Goal: Task Accomplishment & Management: Complete application form

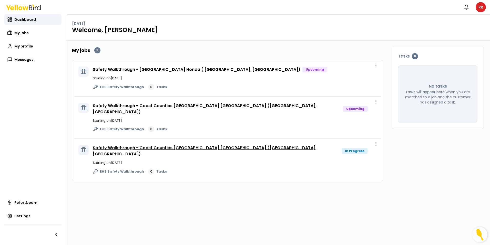
click at [183, 145] on link "Safety Walkthrough - Coast Counties [GEOGRAPHIC_DATA] [GEOGRAPHIC_DATA] ([GEOGR…" at bounding box center [205, 151] width 224 height 12
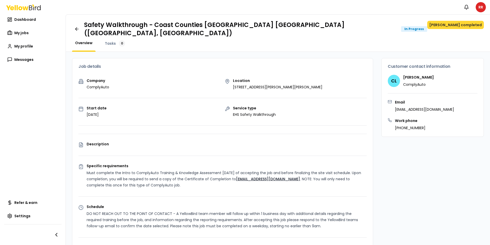
click at [455, 24] on button "[PERSON_NAME] completed" at bounding box center [456, 25] width 57 height 8
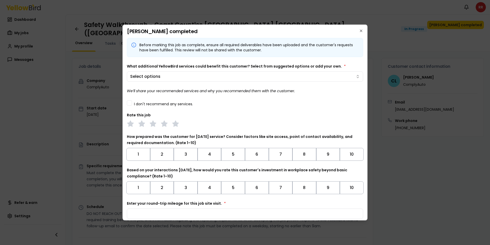
click at [131, 103] on button "I don't recommend any services." at bounding box center [129, 102] width 5 height 5
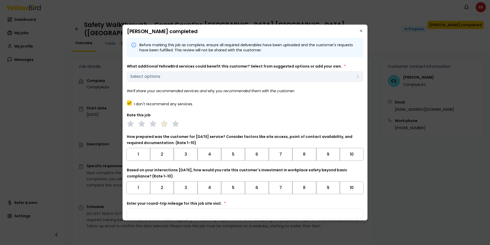
click at [168, 126] on icon at bounding box center [164, 123] width 7 height 7
click at [327, 156] on button "9" at bounding box center [329, 154] width 24 height 13
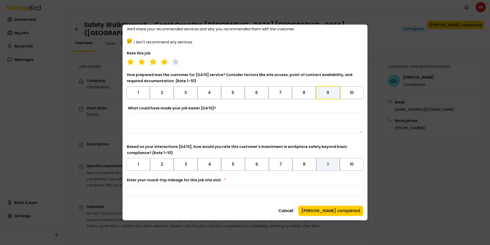
click at [328, 164] on button "9" at bounding box center [329, 164] width 24 height 13
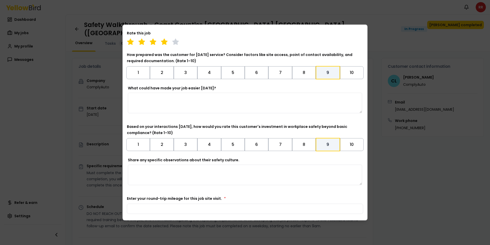
scroll to position [100, 0]
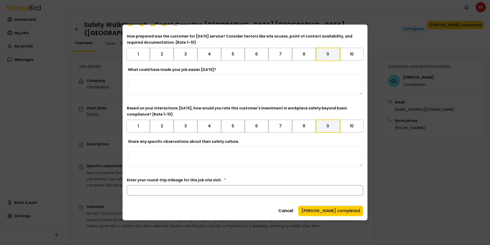
click at [222, 194] on input "Enter your round-trip mileage for this job site visit. *" at bounding box center [245, 190] width 237 height 10
click at [222, 192] on input "Enter your round-trip mileage for this job site visit. *" at bounding box center [245, 190] width 237 height 10
type input "***"
click at [198, 158] on textarea "Share any specific observations about their safety culture." at bounding box center [245, 156] width 234 height 21
click at [192, 192] on input "***" at bounding box center [245, 190] width 237 height 10
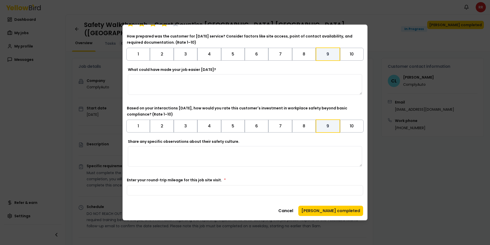
click at [196, 211] on div "Cancel Mark job completed" at bounding box center [245, 210] width 237 height 10
click at [326, 210] on button "[PERSON_NAME] completed" at bounding box center [331, 210] width 65 height 10
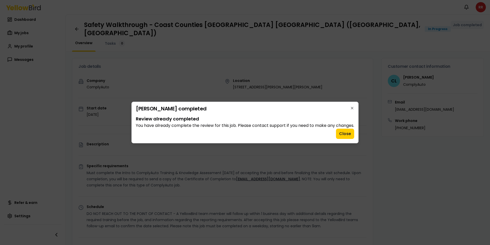
scroll to position [0, 0]
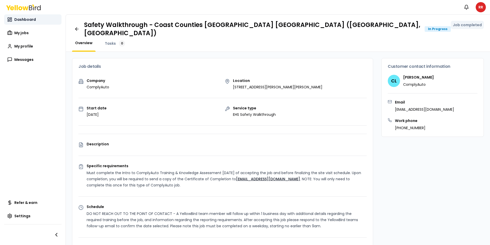
click at [22, 20] on span "Dashboard" at bounding box center [25, 19] width 22 height 5
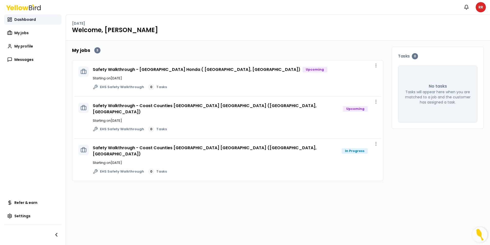
click at [22, 18] on span "Dashboard" at bounding box center [25, 19] width 22 height 5
click at [479, 7] on html "Notifications RR Dashboard Dashboard Dashboard My jobs My profile Messages Refe…" at bounding box center [245, 122] width 490 height 245
click at [24, 21] on html "Notifications RR Dashboard My jobs My profile Messages Refer & earn Settings [D…" at bounding box center [245, 122] width 490 height 245
click at [23, 30] on span "My jobs" at bounding box center [21, 32] width 14 height 5
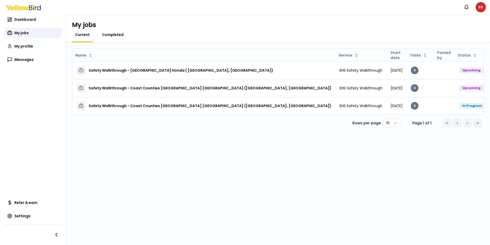
click at [114, 34] on span "Completed" at bounding box center [113, 34] width 22 height 5
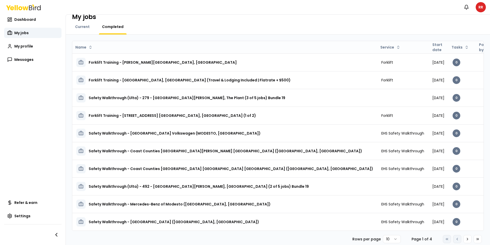
scroll to position [12, 0]
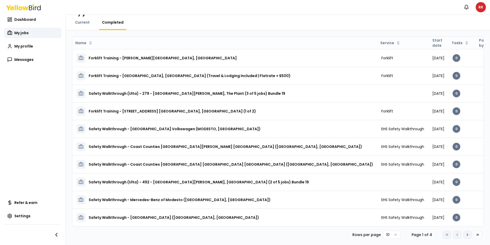
click at [466, 235] on icon at bounding box center [468, 234] width 4 height 4
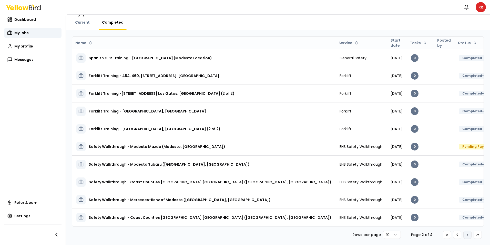
click at [466, 235] on icon at bounding box center [468, 234] width 4 height 4
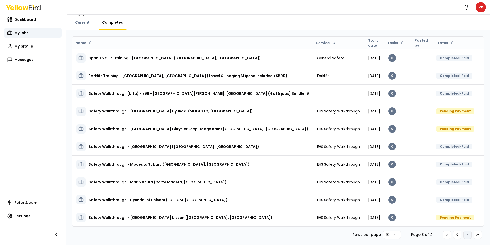
click at [466, 235] on icon at bounding box center [468, 234] width 4 height 4
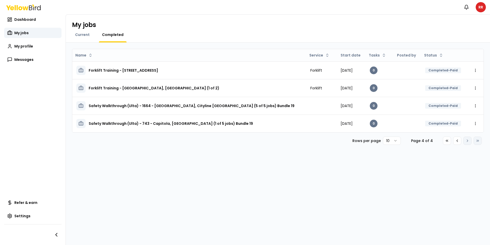
scroll to position [0, 0]
click at [458, 140] on icon at bounding box center [457, 141] width 1 height 2
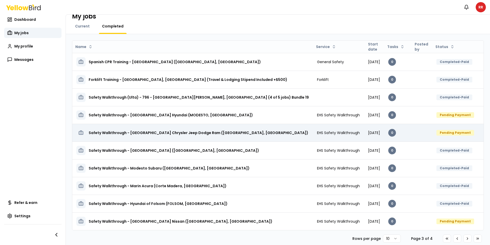
scroll to position [12, 0]
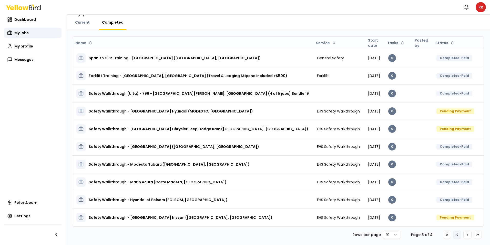
click at [456, 236] on icon at bounding box center [458, 234] width 4 height 4
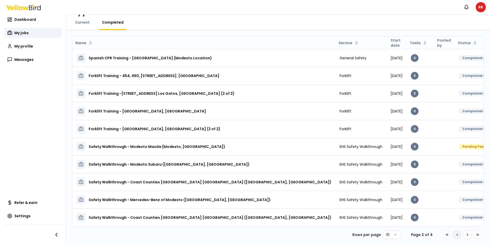
click at [455, 237] on button "Go to previous page" at bounding box center [458, 234] width 8 height 8
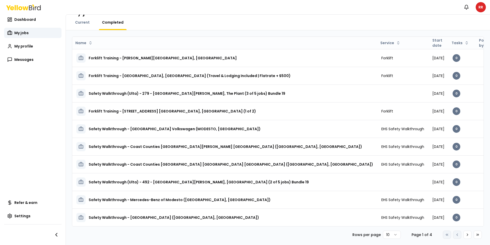
click at [454, 234] on div "Go to first page Go to previous page Go to next page Go to last page" at bounding box center [462, 234] width 39 height 8
click at [466, 234] on icon at bounding box center [468, 234] width 4 height 4
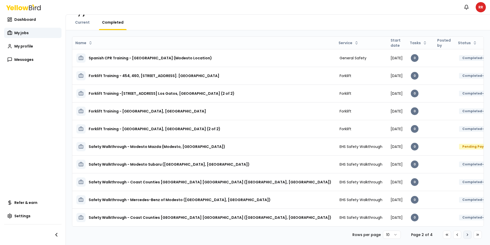
click at [466, 235] on icon at bounding box center [468, 234] width 4 height 4
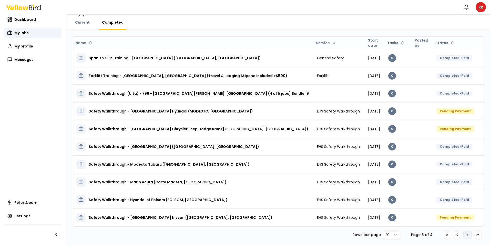
click at [466, 236] on icon at bounding box center [468, 234] width 4 height 4
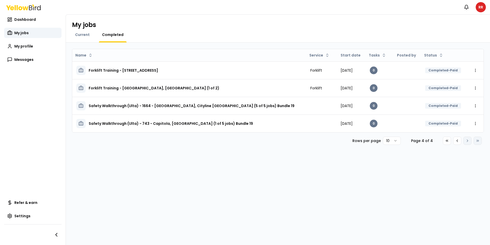
scroll to position [0, 0]
